Goal: Transaction & Acquisition: Subscribe to service/newsletter

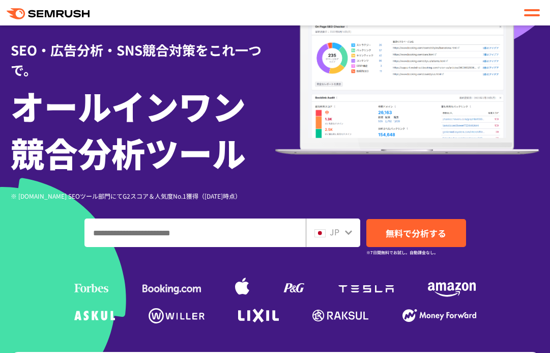
scroll to position [110, 0]
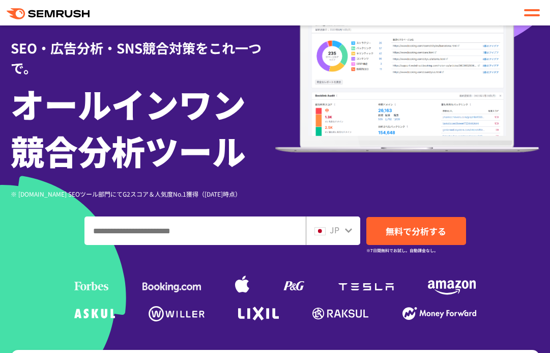
click at [531, 8] on div at bounding box center [532, 13] width 16 height 12
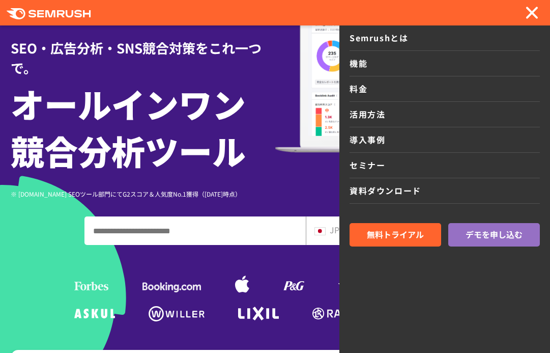
click at [420, 106] on link "活用方法" at bounding box center [445, 114] width 190 height 25
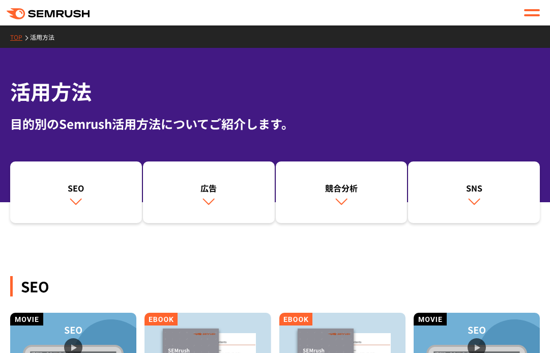
click at [532, 12] on div at bounding box center [532, 13] width 16 height 12
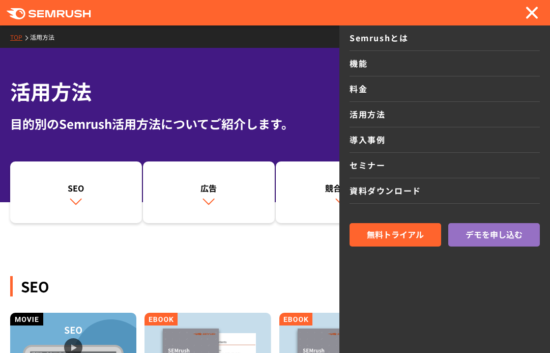
click at [403, 93] on link "料金" at bounding box center [445, 88] width 190 height 25
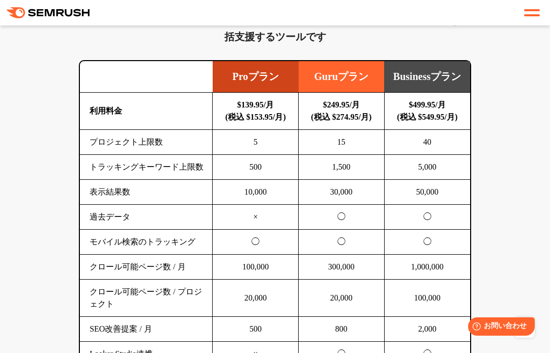
scroll to position [778, 0]
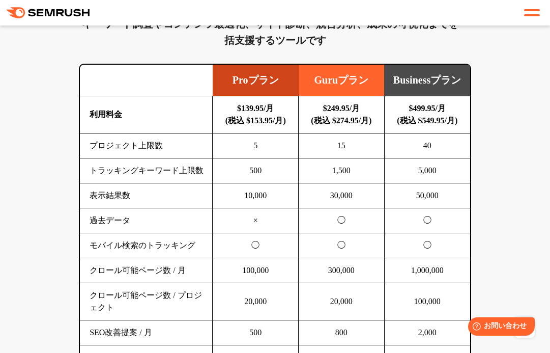
click at [526, 12] on div at bounding box center [532, 13] width 16 height 12
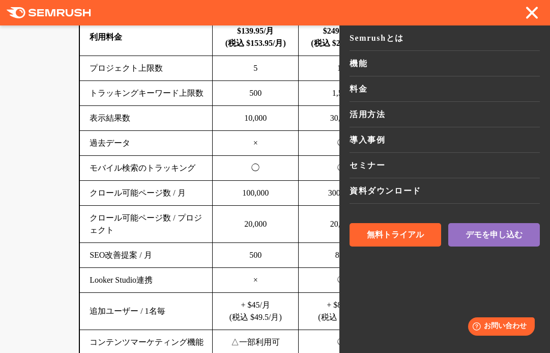
scroll to position [868, 0]
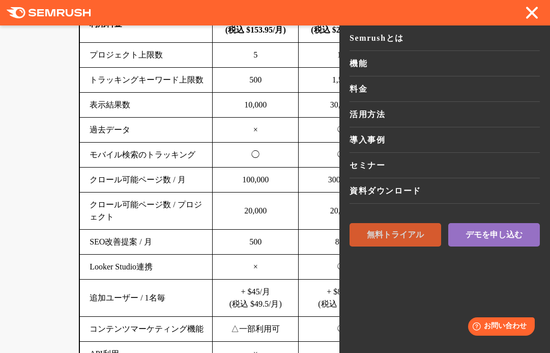
click at [416, 234] on span "無料トライアル" at bounding box center [395, 235] width 57 height 11
